Goal: Information Seeking & Learning: Find specific page/section

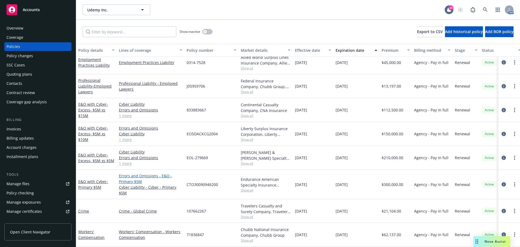
scroll to position [569, 0]
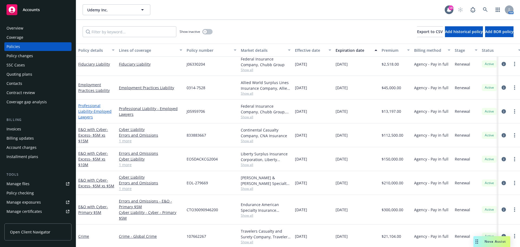
click at [101, 108] on link "Professional Liability - Employed Lawyers" at bounding box center [94, 111] width 33 height 17
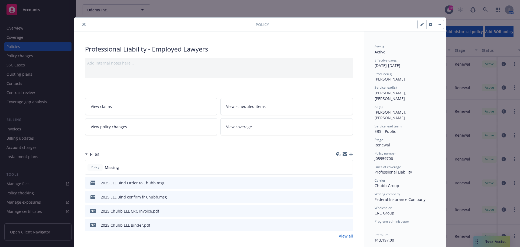
click at [83, 24] on icon "close" at bounding box center [83, 24] width 3 height 3
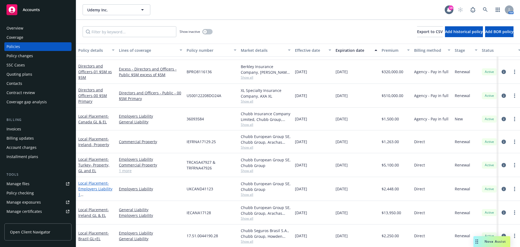
scroll to position [271, 0]
